Goal: Task Accomplishment & Management: Use online tool/utility

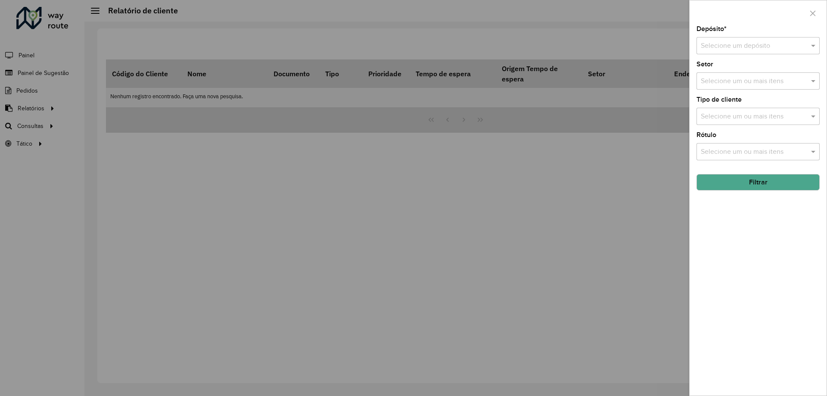
click at [194, 103] on div at bounding box center [413, 198] width 827 height 396
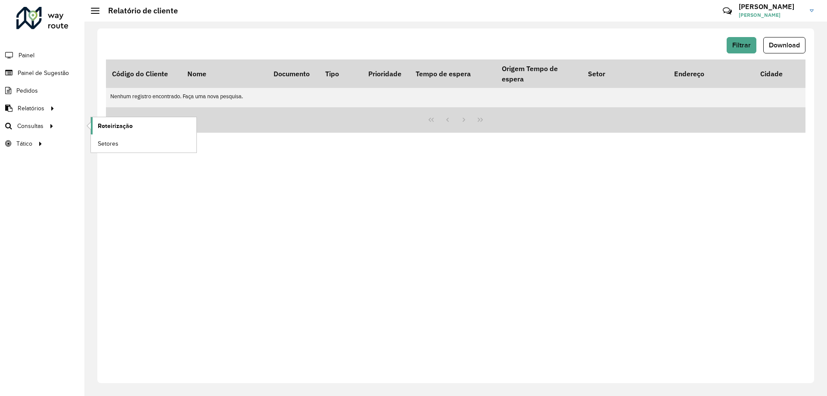
click at [127, 124] on span "Roteirização" at bounding box center [115, 125] width 35 height 9
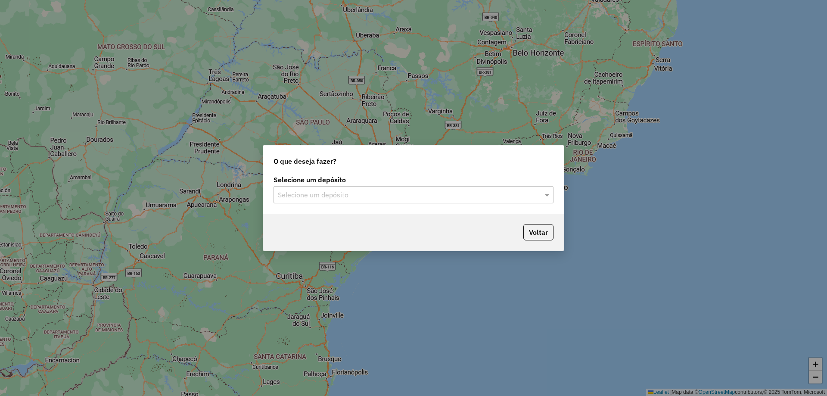
click at [375, 190] on input "text" at bounding box center [405, 195] width 254 height 10
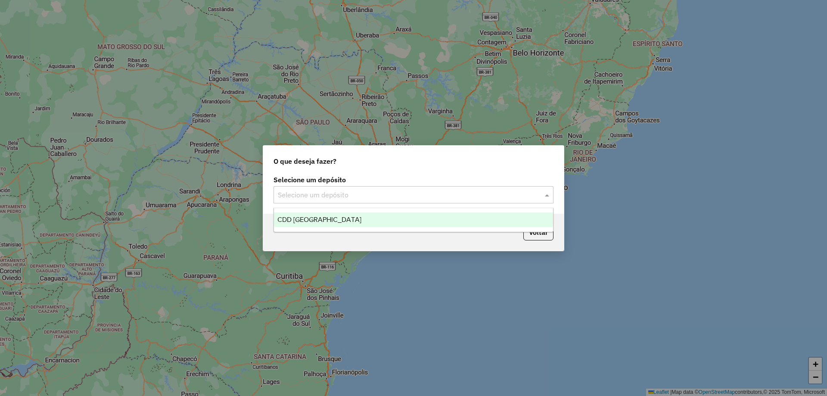
click at [337, 218] on div "CDD [GEOGRAPHIC_DATA]" at bounding box center [413, 219] width 279 height 15
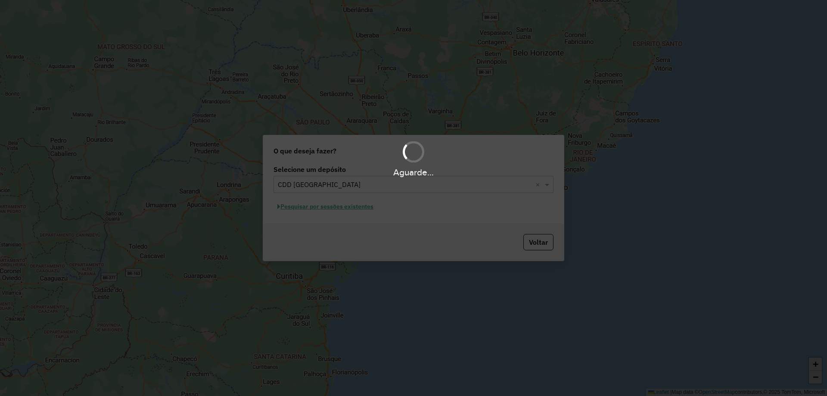
click at [353, 208] on hb-app "Aguarde... Pop-up bloqueado! Seu navegador bloqueou automáticamente a abertura …" at bounding box center [413, 198] width 827 height 396
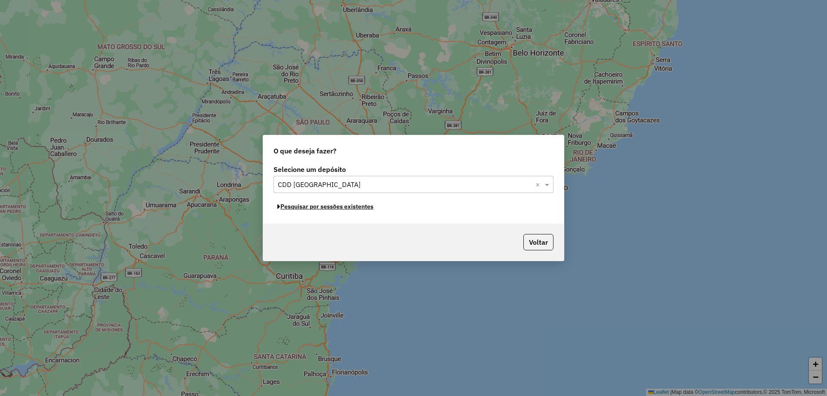
click at [353, 208] on button "Pesquisar por sessões existentes" at bounding box center [325, 206] width 104 height 13
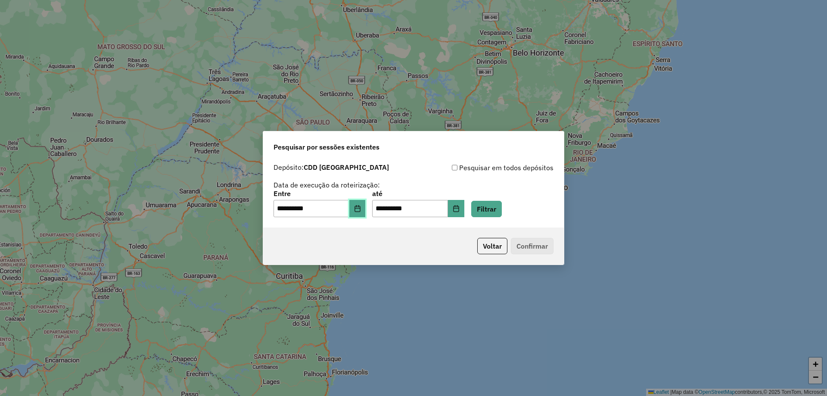
click at [361, 208] on icon "Choose Date" at bounding box center [357, 208] width 7 height 7
click at [408, 239] on div "Voltar Confirmar" at bounding box center [413, 245] width 301 height 37
click at [501, 204] on button "Filtrar" at bounding box center [486, 209] width 31 height 16
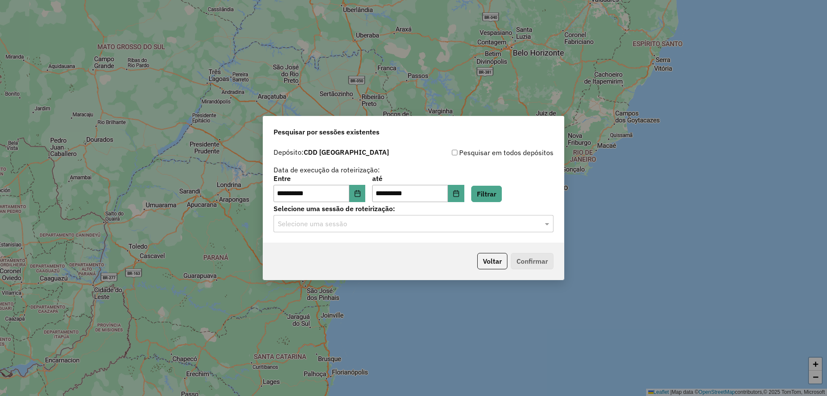
click at [340, 229] on div "Selecione uma sessão" at bounding box center [413, 223] width 280 height 17
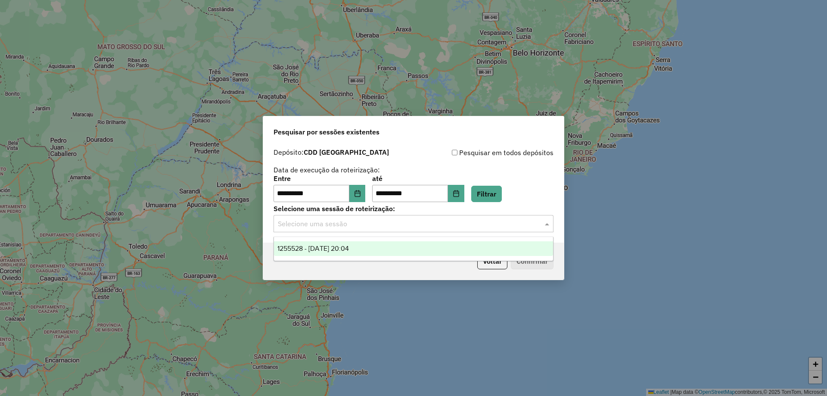
click at [322, 252] on div "1255528 - 29/08/2025 20:04" at bounding box center [413, 248] width 279 height 15
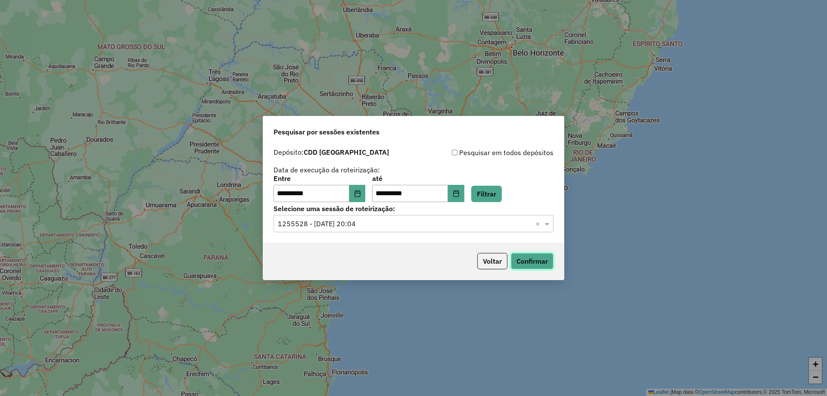
click at [539, 263] on button "Confirmar" at bounding box center [532, 261] width 43 height 16
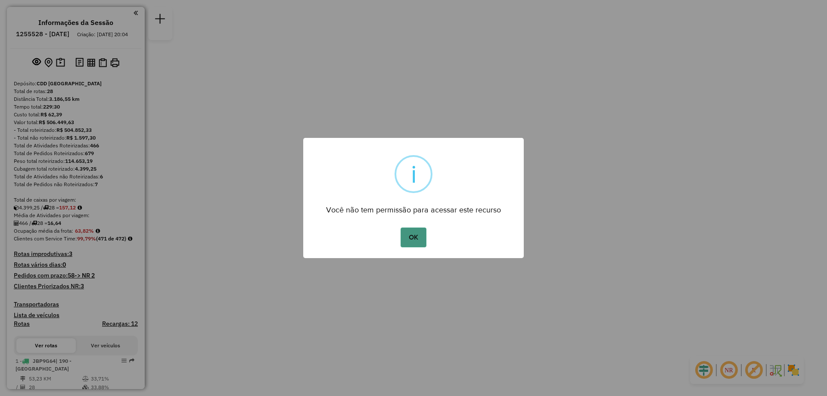
click at [409, 237] on button "OK" at bounding box center [412, 237] width 25 height 20
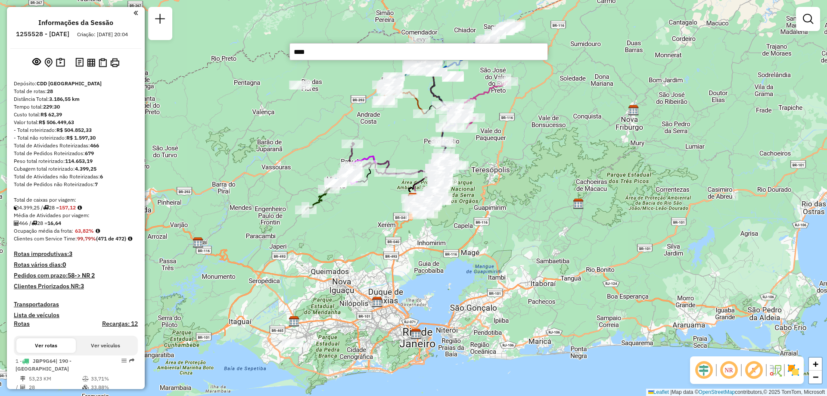
type input "*****"
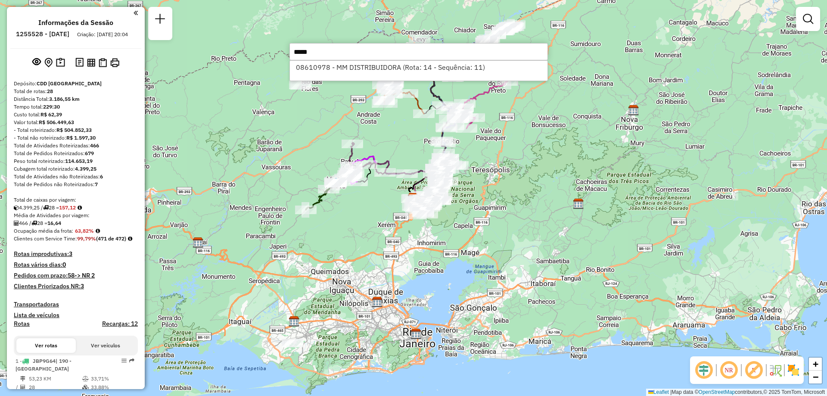
click at [322, 62] on li "08610978 - MM DISTRIBUIDORA (Rota: 14 - Sequência: 11)" at bounding box center [418, 67] width 257 height 13
select select "**********"
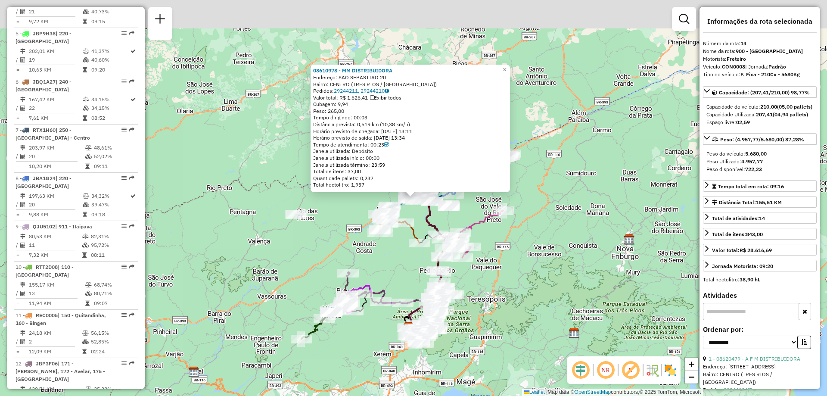
scroll to position [960, 0]
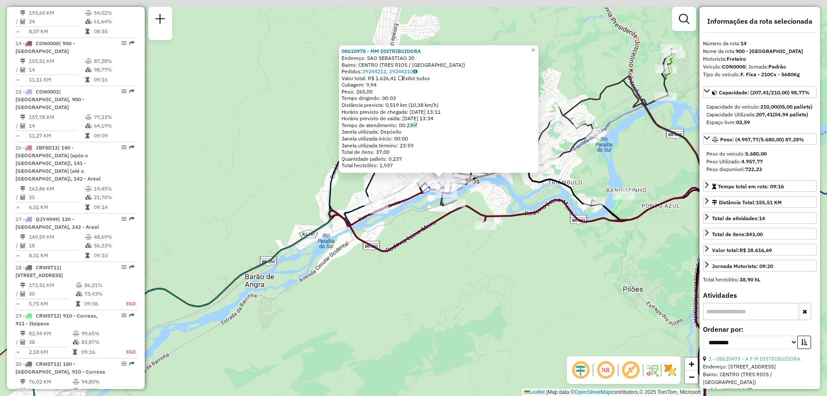
drag, startPoint x: 461, startPoint y: 180, endPoint x: 459, endPoint y: 265, distance: 84.8
click at [459, 265] on div "08610978 - MM DISTRIBUIDORA Endereço: SAO SEBASTIAO 20 Bairro: CENTRO (TRES RIO…" at bounding box center [413, 198] width 827 height 396
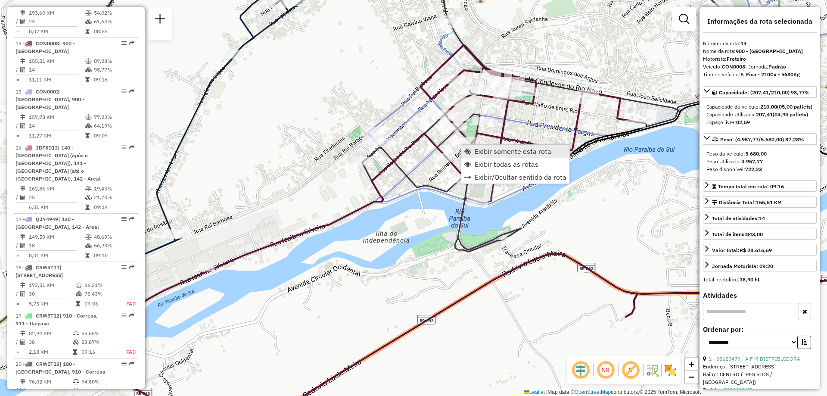
click at [482, 151] on span "Exibir somente esta rota" at bounding box center [512, 151] width 77 height 7
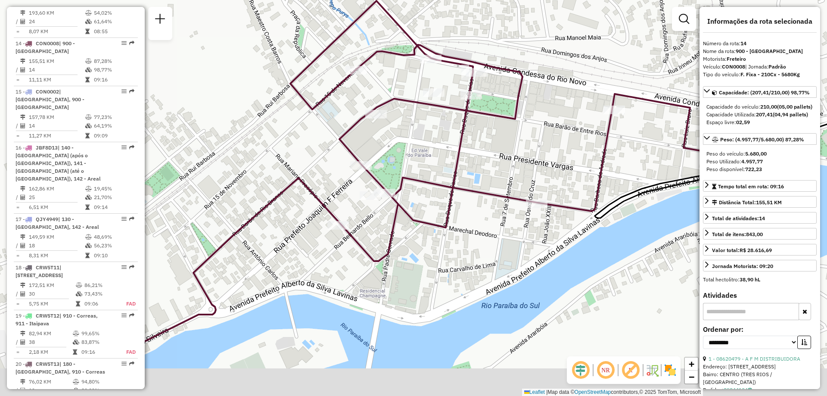
drag, startPoint x: 499, startPoint y: 214, endPoint x: 500, endPoint y: 155, distance: 59.4
click at [500, 155] on div "Janela de atendimento Grade de atendimento Capacidade Transportadoras Veículos …" at bounding box center [413, 198] width 827 height 396
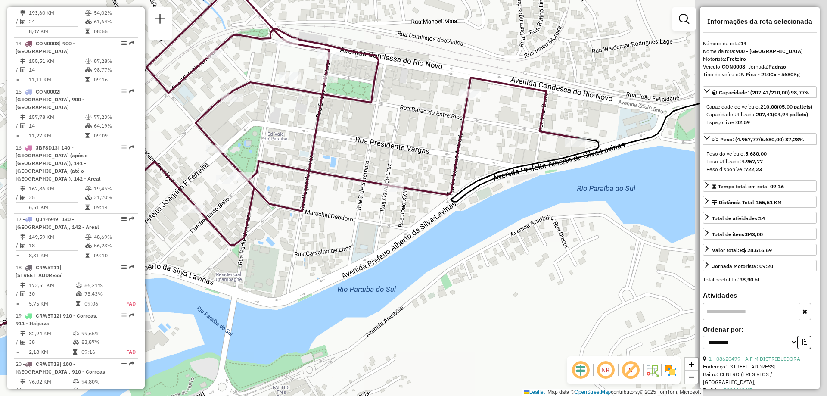
drag, startPoint x: 363, startPoint y: 43, endPoint x: 201, endPoint y: 17, distance: 163.9
click at [201, 17] on div "Janela de atendimento Grade de atendimento Capacidade Transportadoras Veículos …" at bounding box center [413, 198] width 827 height 396
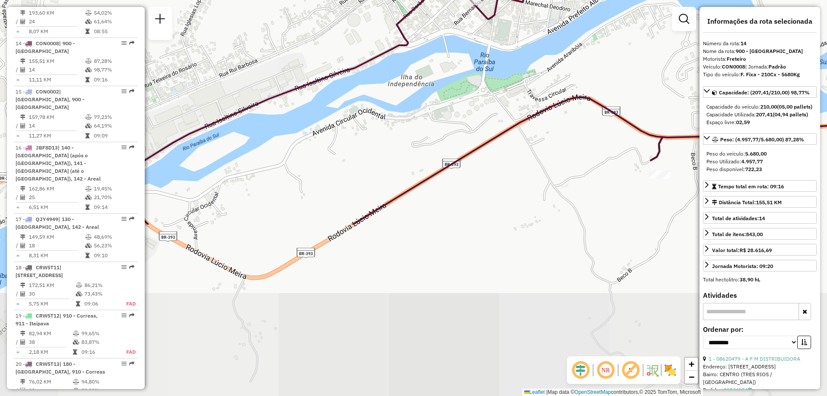
drag, startPoint x: 351, startPoint y: 282, endPoint x: 492, endPoint y: 66, distance: 257.3
click at [492, 66] on div "Janela de atendimento Grade de atendimento Capacidade Transportadoras Veículos …" at bounding box center [413, 198] width 827 height 396
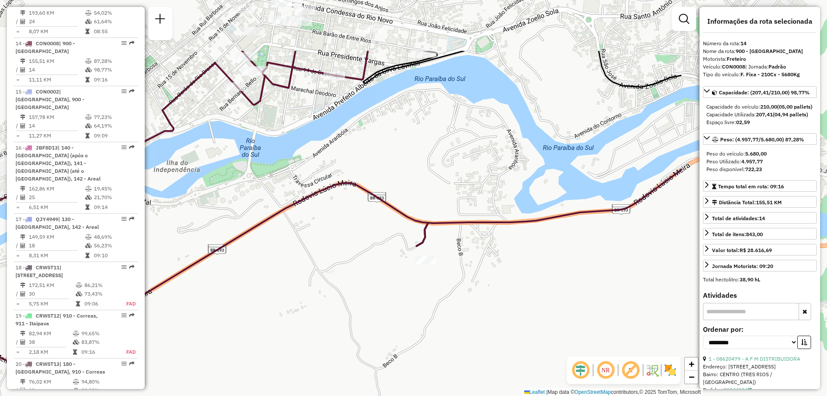
drag, startPoint x: 586, startPoint y: 215, endPoint x: 359, endPoint y: 305, distance: 244.3
click at [359, 305] on div "Janela de atendimento Grade de atendimento Capacidade Transportadoras Veículos …" at bounding box center [413, 198] width 827 height 396
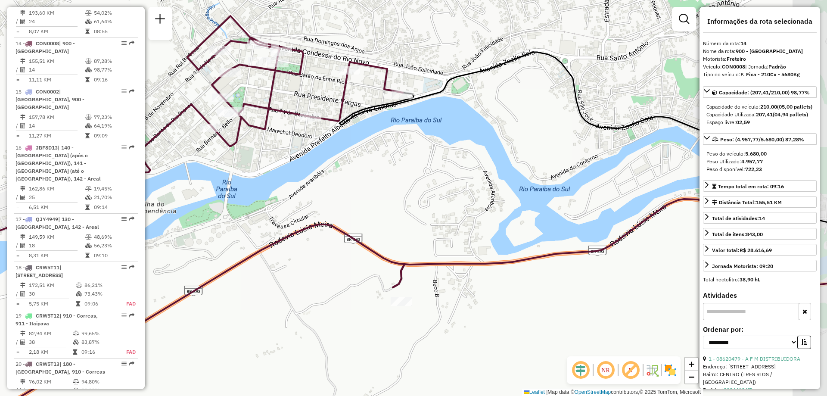
drag, startPoint x: 348, startPoint y: 127, endPoint x: 251, endPoint y: 100, distance: 100.4
click at [251, 100] on div "Janela de atendimento Grade de atendimento Capacidade Transportadoras Veículos …" at bounding box center [413, 198] width 827 height 396
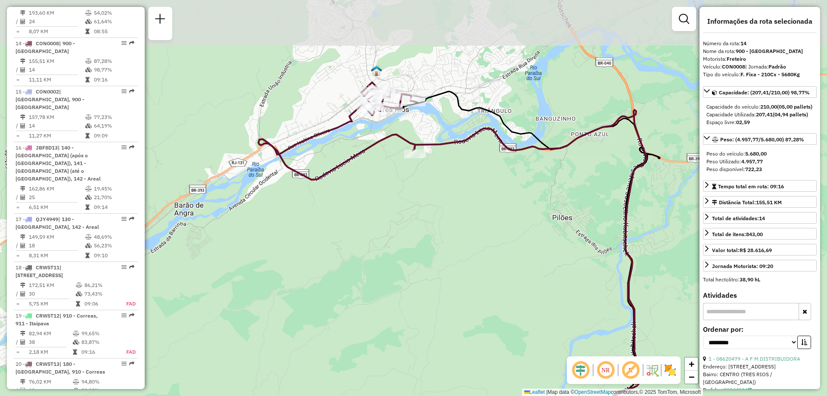
drag, startPoint x: 311, startPoint y: 260, endPoint x: 394, endPoint y: 270, distance: 84.1
click at [394, 270] on div "Janela de atendimento Grade de atendimento Capacidade Transportadoras Veículos …" at bounding box center [413, 198] width 827 height 396
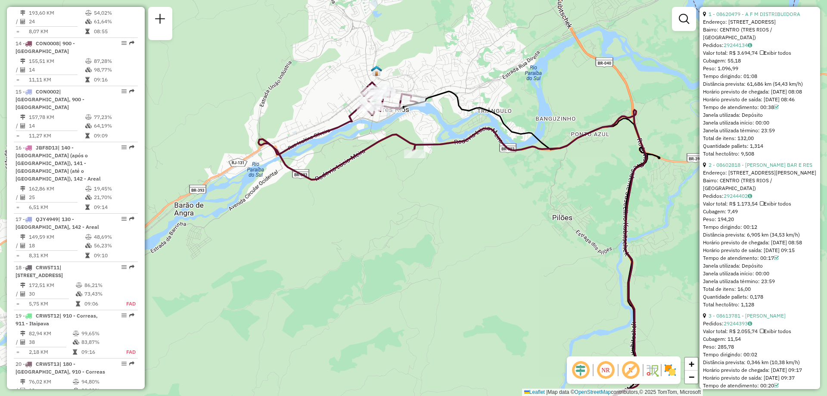
scroll to position [301, 0]
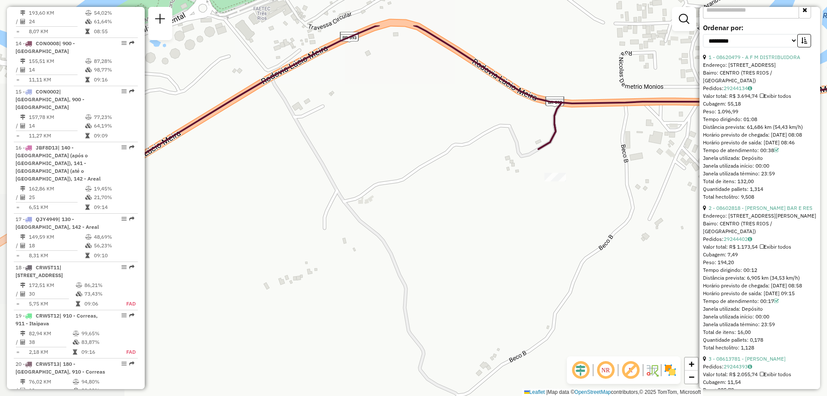
drag, startPoint x: 320, startPoint y: 148, endPoint x: 491, endPoint y: 213, distance: 182.9
click at [491, 213] on div "Janela de atendimento Grade de atendimento Capacidade Transportadoras Veículos …" at bounding box center [413, 198] width 827 height 396
